Goal: Information Seeking & Learning: Learn about a topic

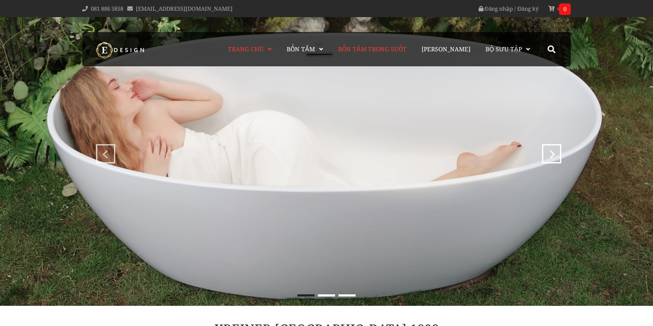
click at [391, 50] on span "Bồn Tắm Trong Suốt" at bounding box center [372, 49] width 69 height 8
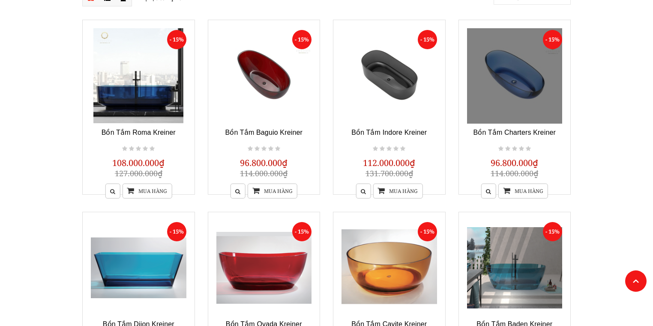
scroll to position [227, 0]
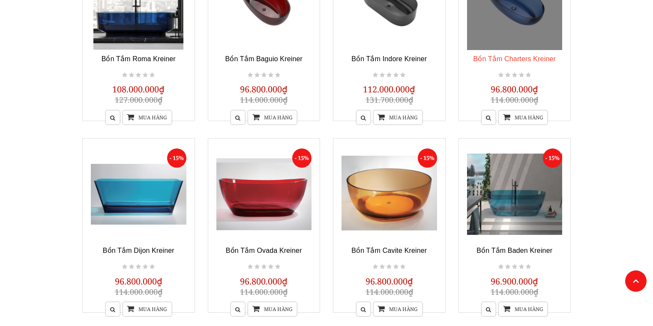
click at [519, 55] on link "Bồn Tắm Charters Kreiner" at bounding box center [514, 58] width 83 height 7
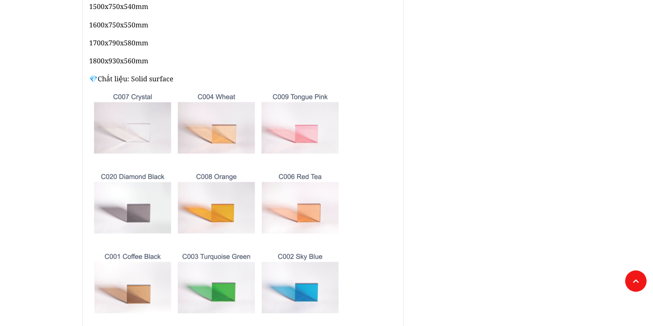
scroll to position [480, 0]
